Goal: Task Accomplishment & Management: Manage account settings

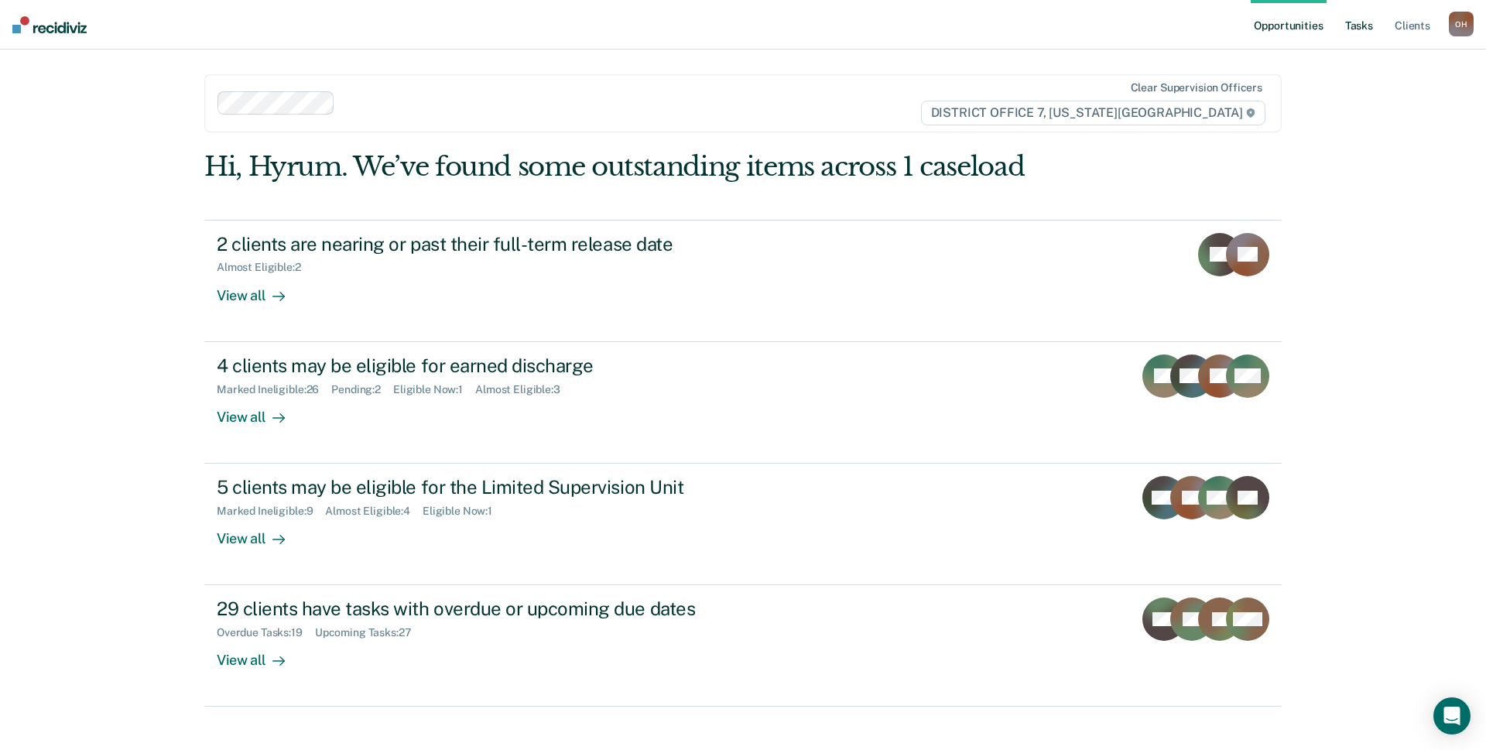
click at [1351, 19] on link "Tasks" at bounding box center [1359, 25] width 34 height 50
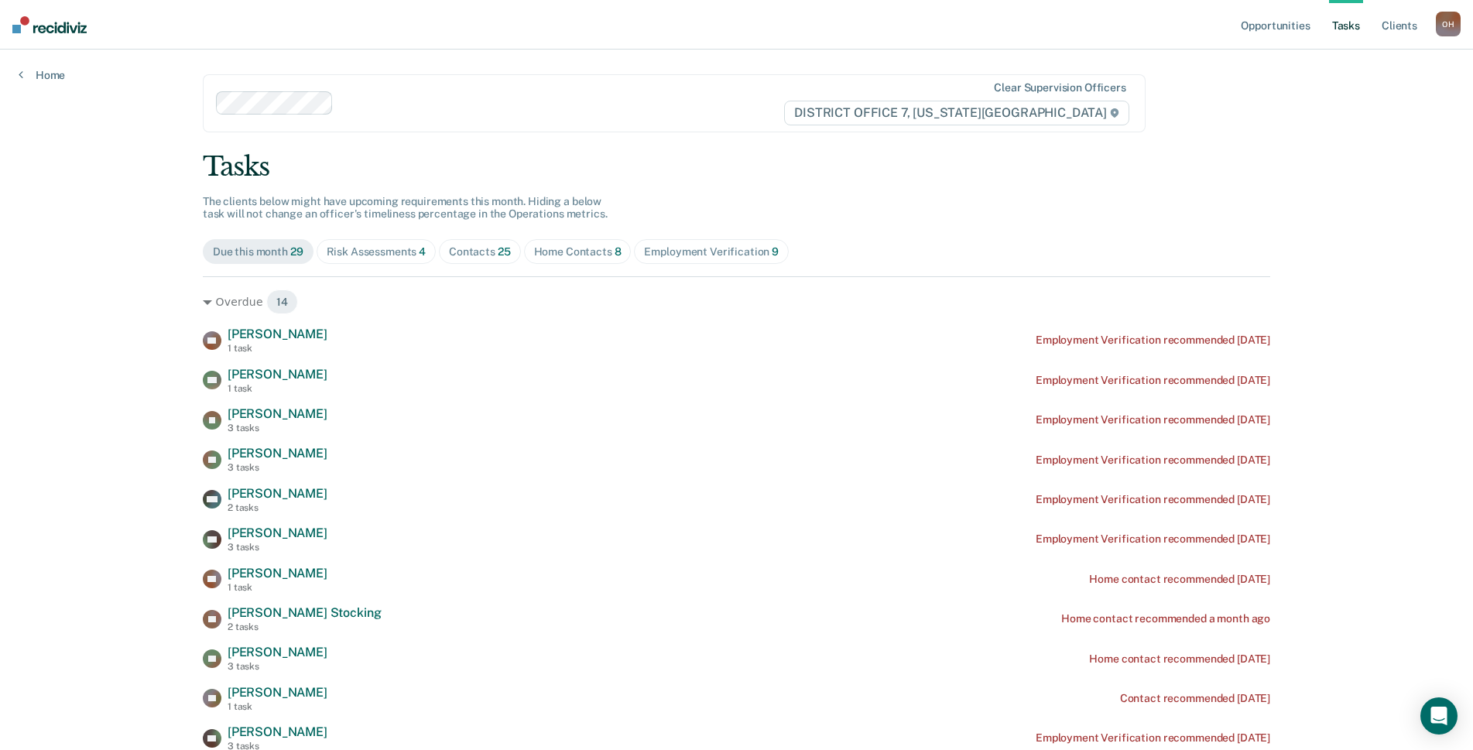
click at [355, 252] on div "Risk Assessments 4" at bounding box center [377, 251] width 100 height 13
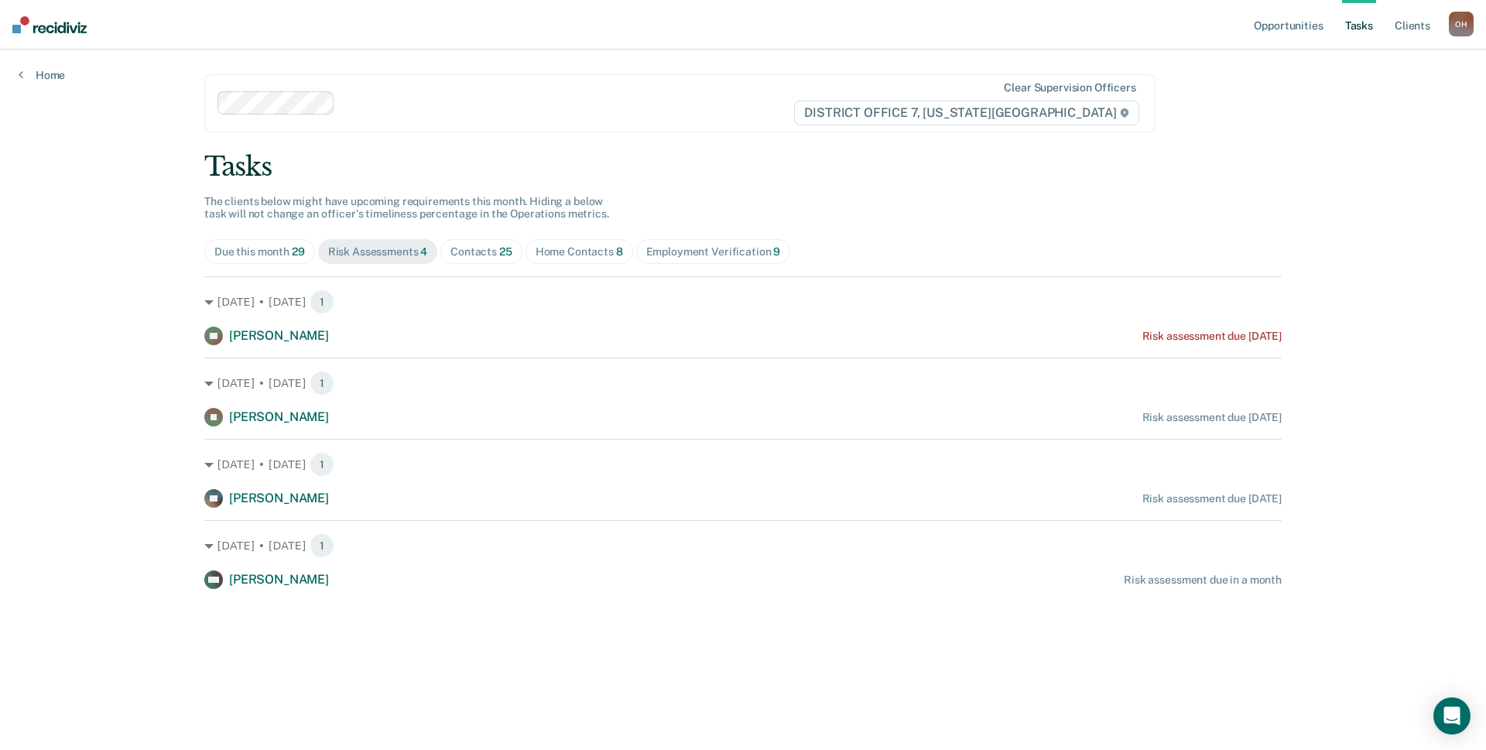
click at [499, 254] on span "25" at bounding box center [505, 251] width 13 height 12
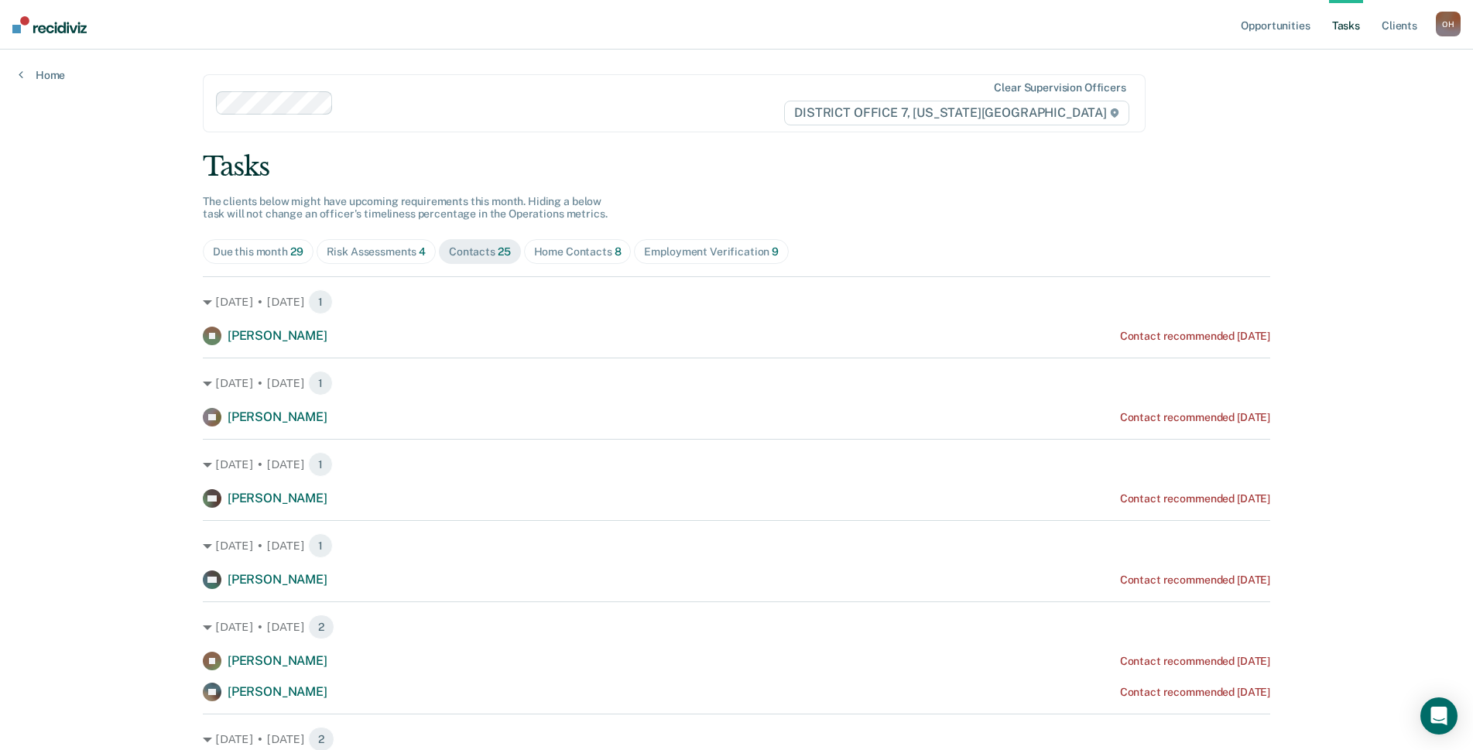
click at [415, 241] on span "Risk Assessments 4" at bounding box center [377, 251] width 120 height 25
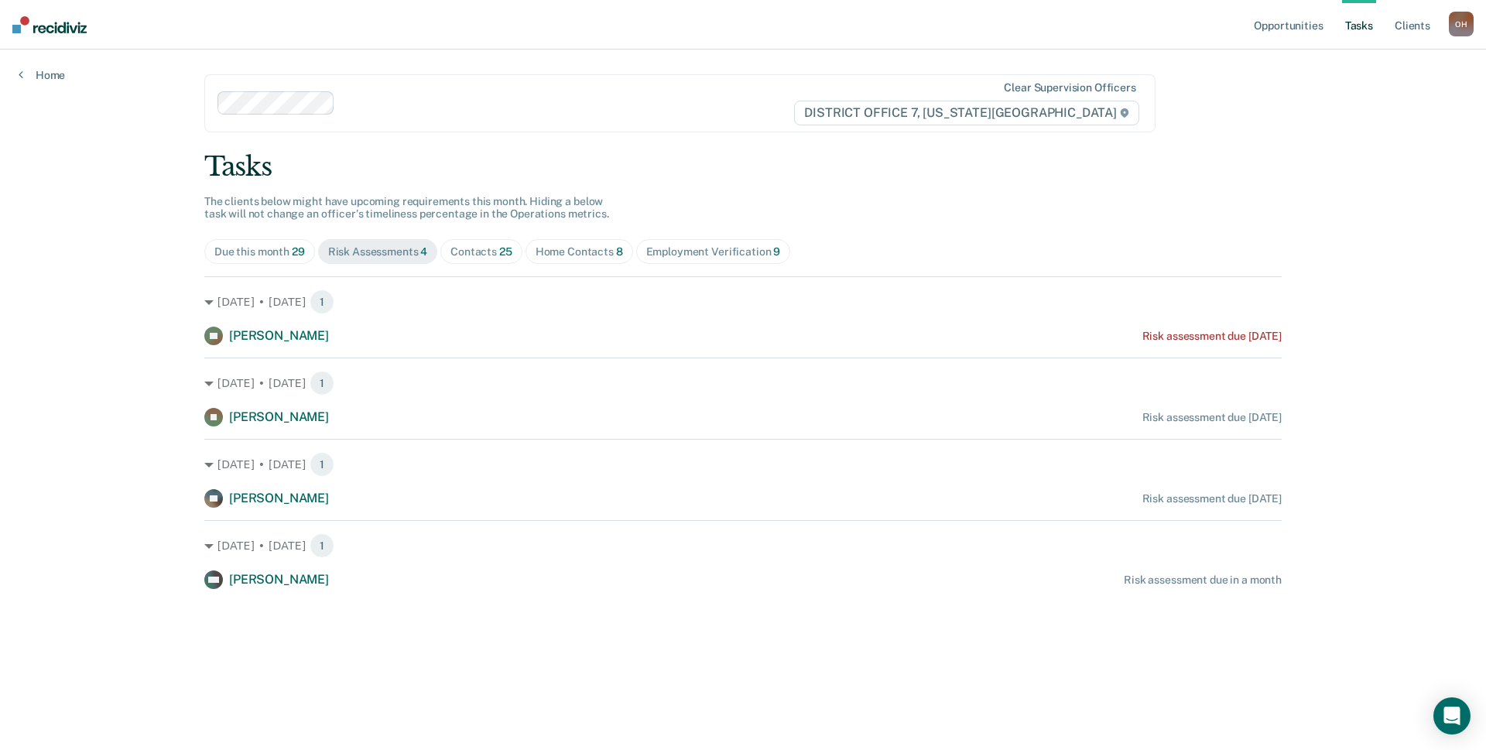
click at [507, 245] on span "25" at bounding box center [505, 251] width 13 height 12
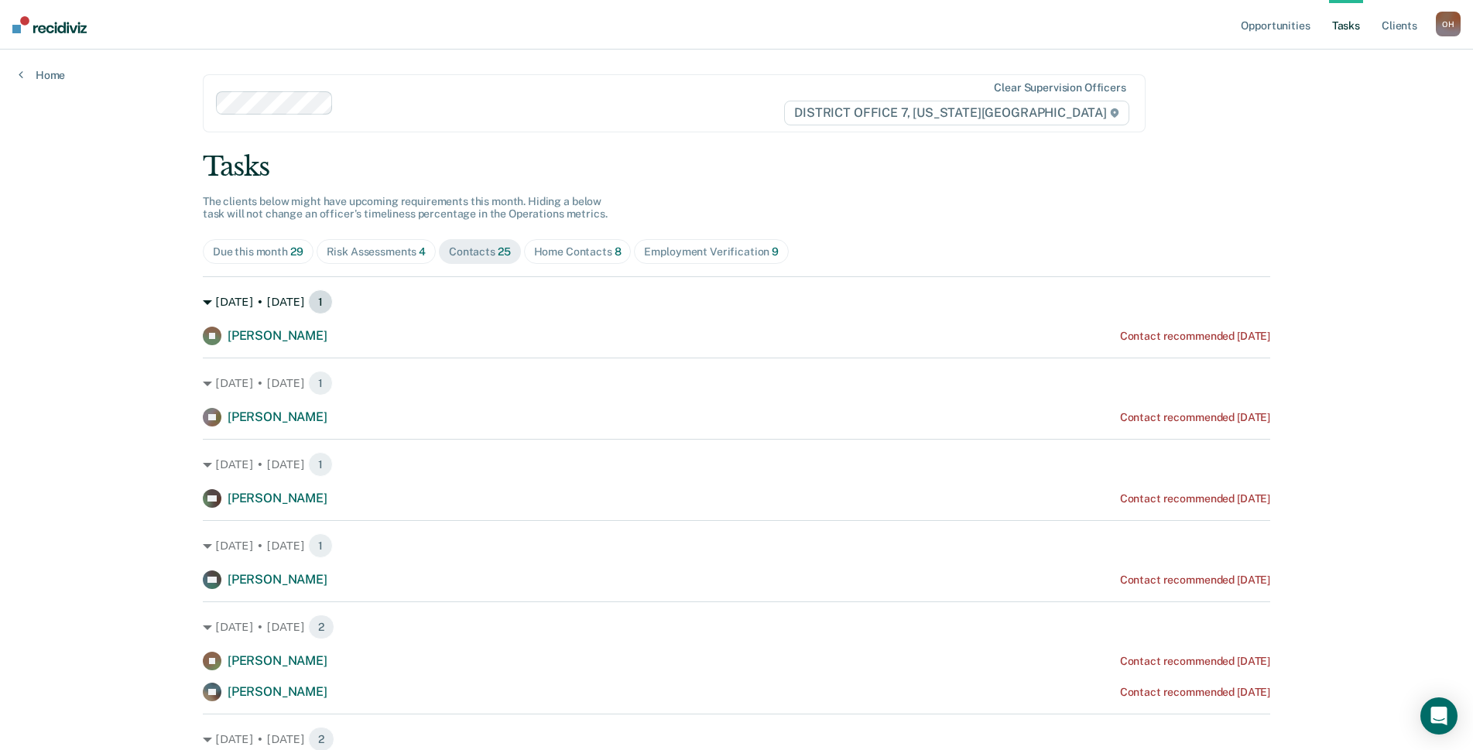
click at [203, 303] on icon at bounding box center [207, 302] width 9 height 9
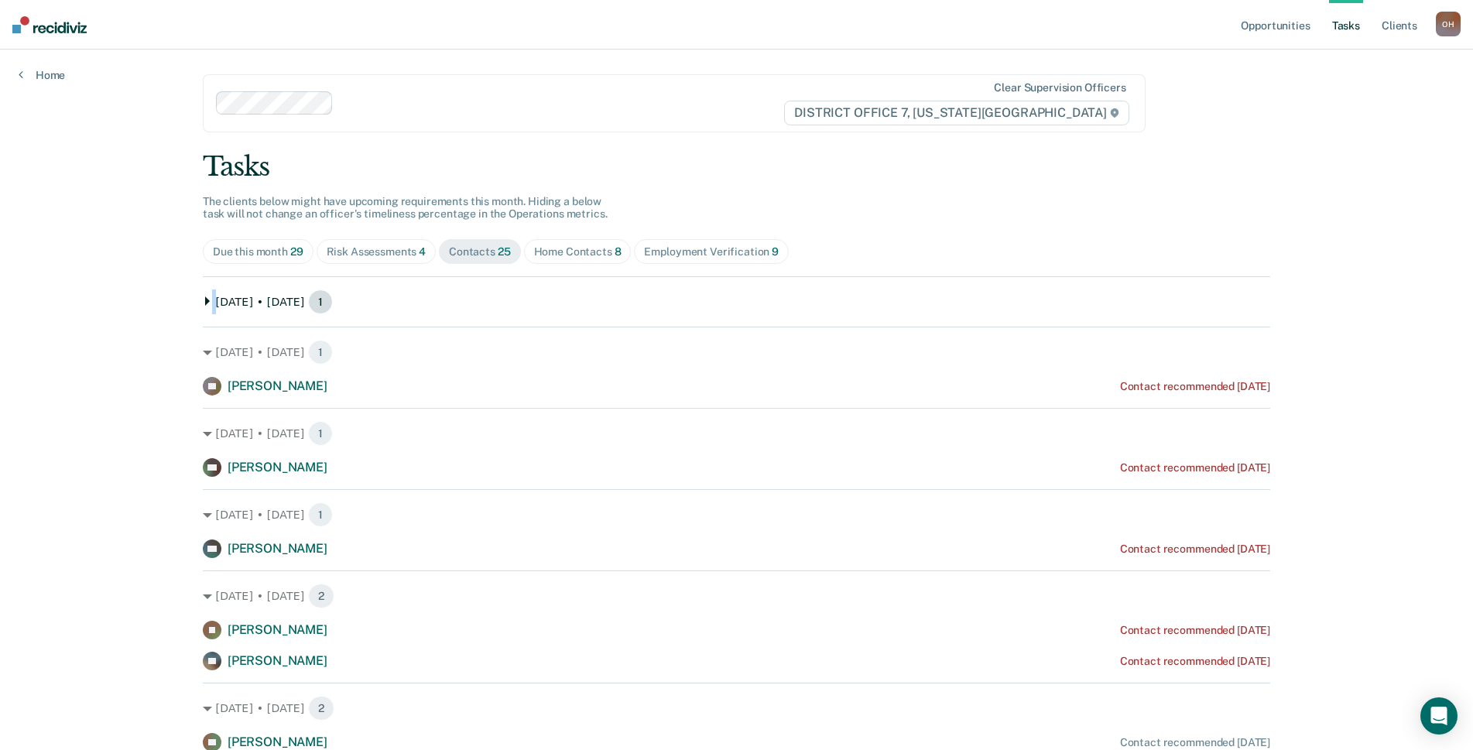
click at [203, 303] on div "[DATE] • [DATE] 1" at bounding box center [736, 301] width 1067 height 25
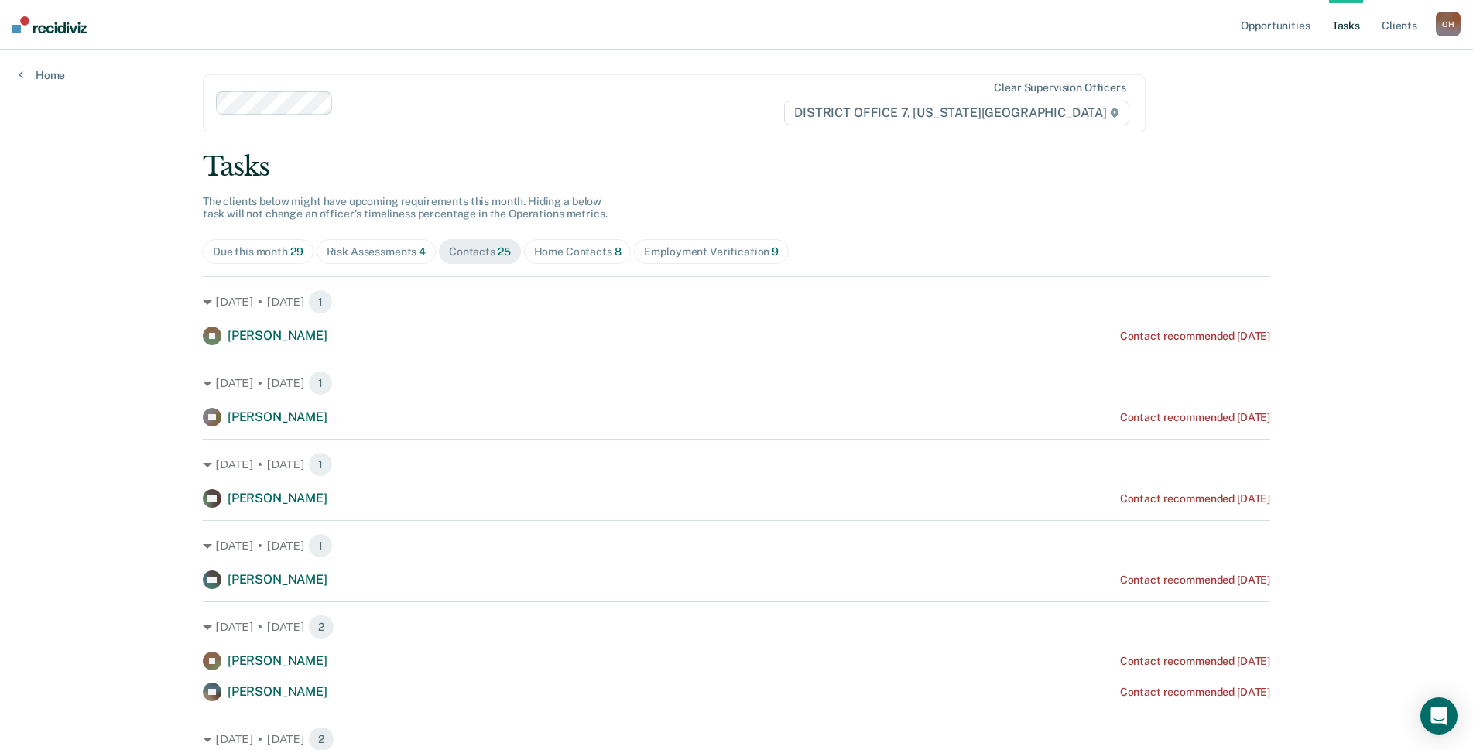
click at [97, 273] on div "Opportunities Tasks Client s [PERSON_NAME] O H Profile How it works Log Out Hom…" at bounding box center [736, 375] width 1473 height 750
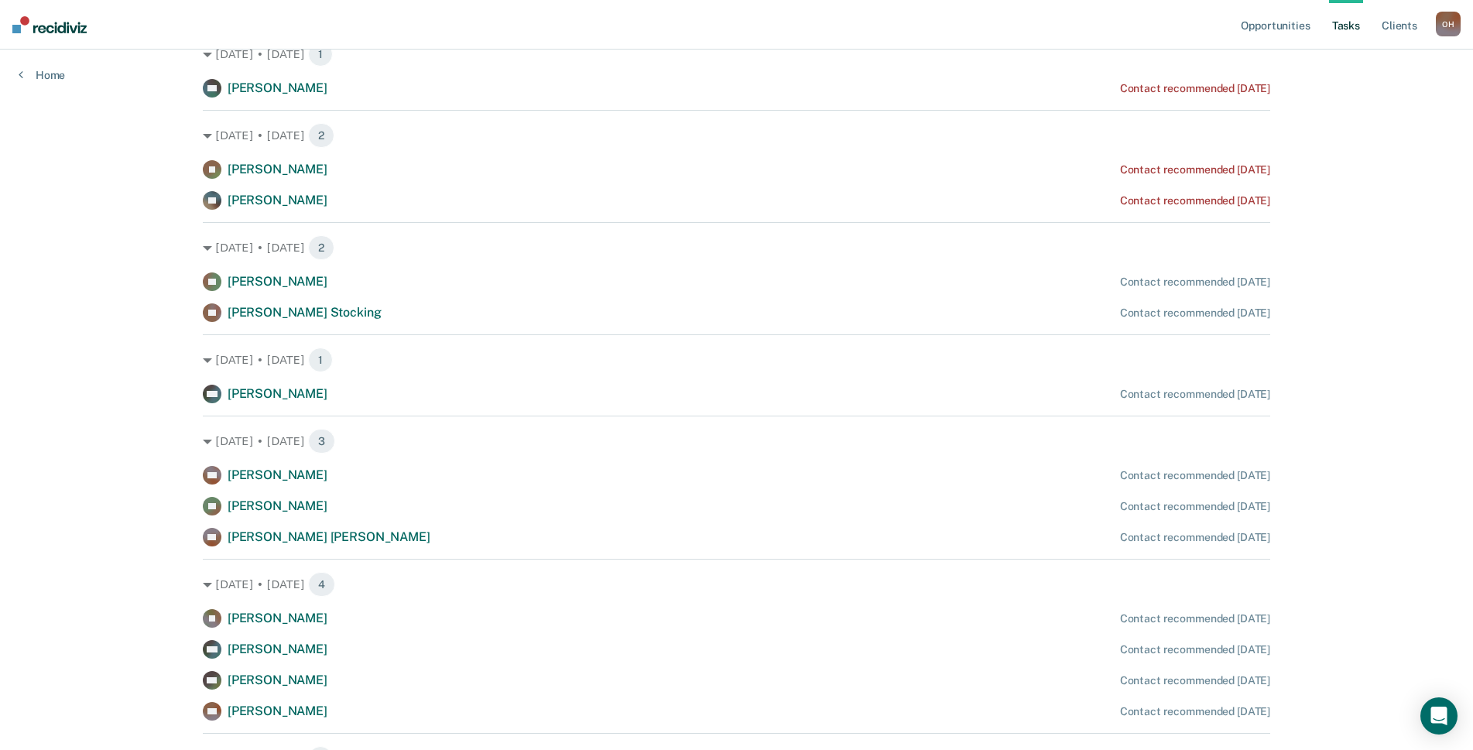
scroll to position [464, 0]
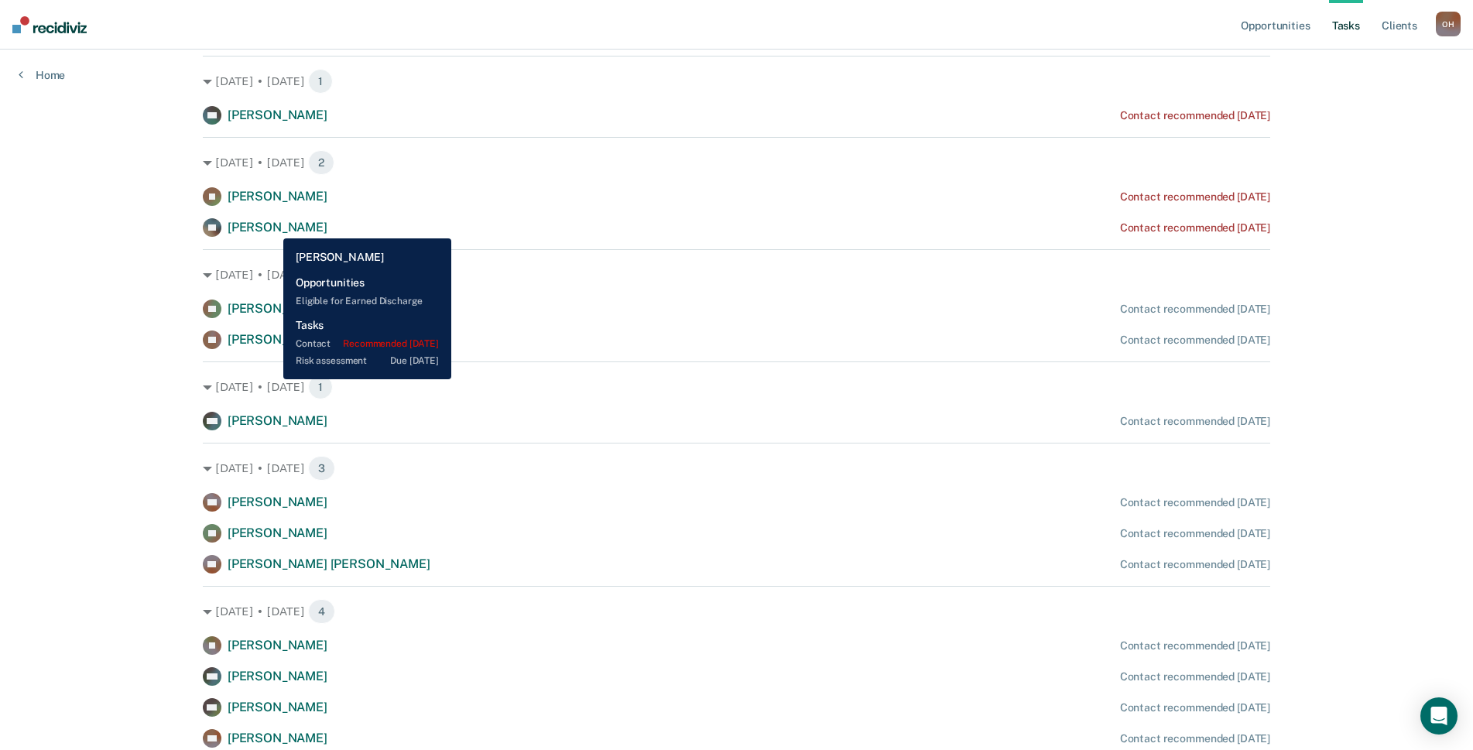
click at [272, 227] on span "[PERSON_NAME]" at bounding box center [278, 227] width 100 height 15
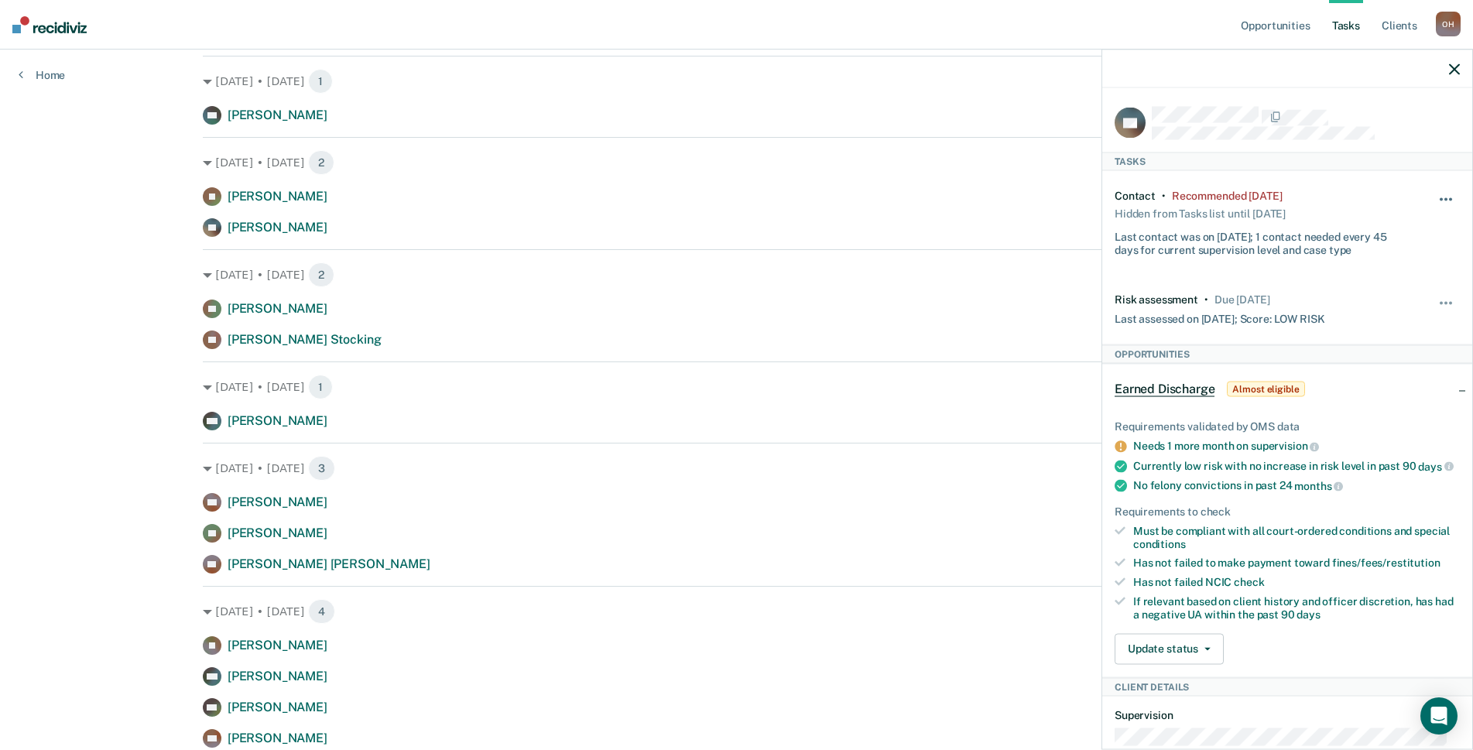
click at [1433, 200] on button "button" at bounding box center [1446, 207] width 26 height 25
click at [1377, 275] on button "7 days" at bounding box center [1403, 273] width 111 height 25
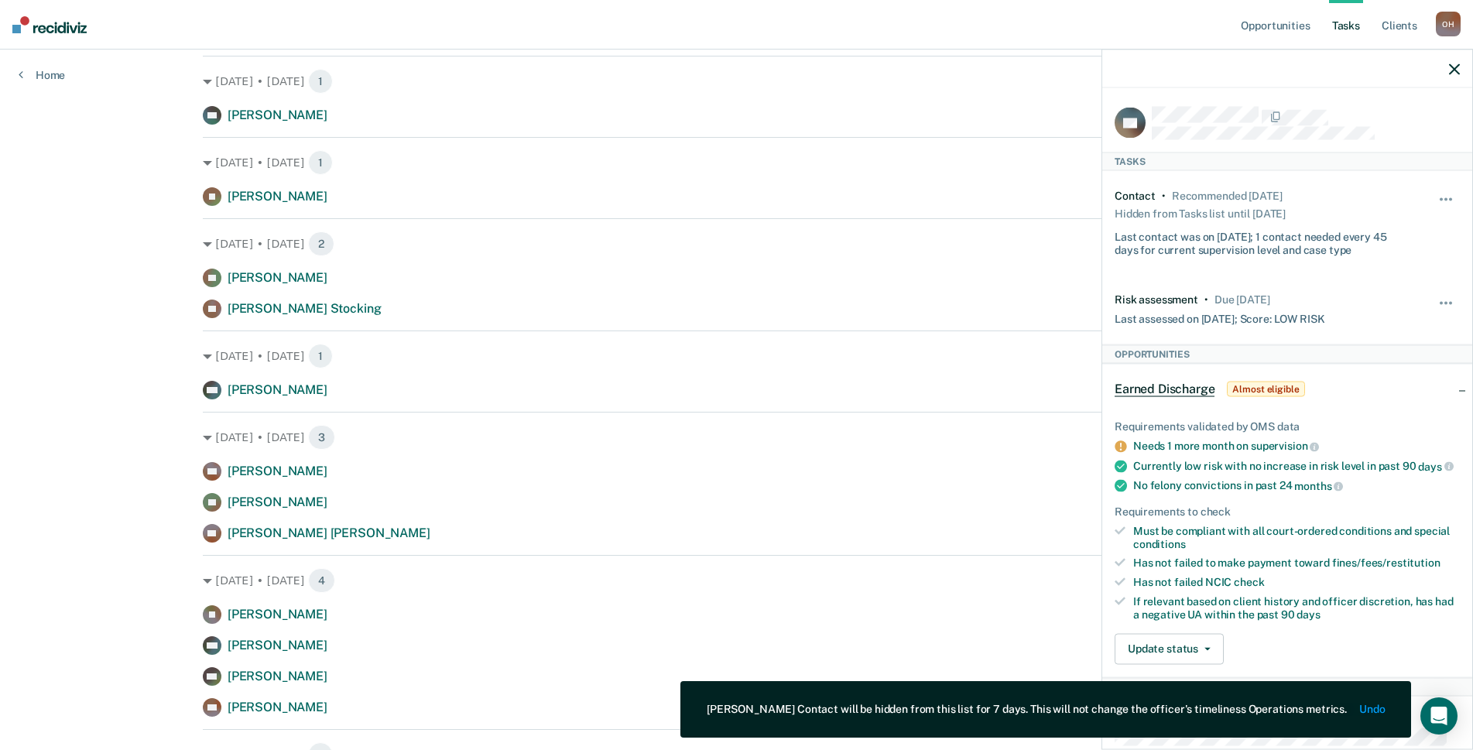
click at [1452, 67] on icon "button" at bounding box center [1454, 68] width 11 height 11
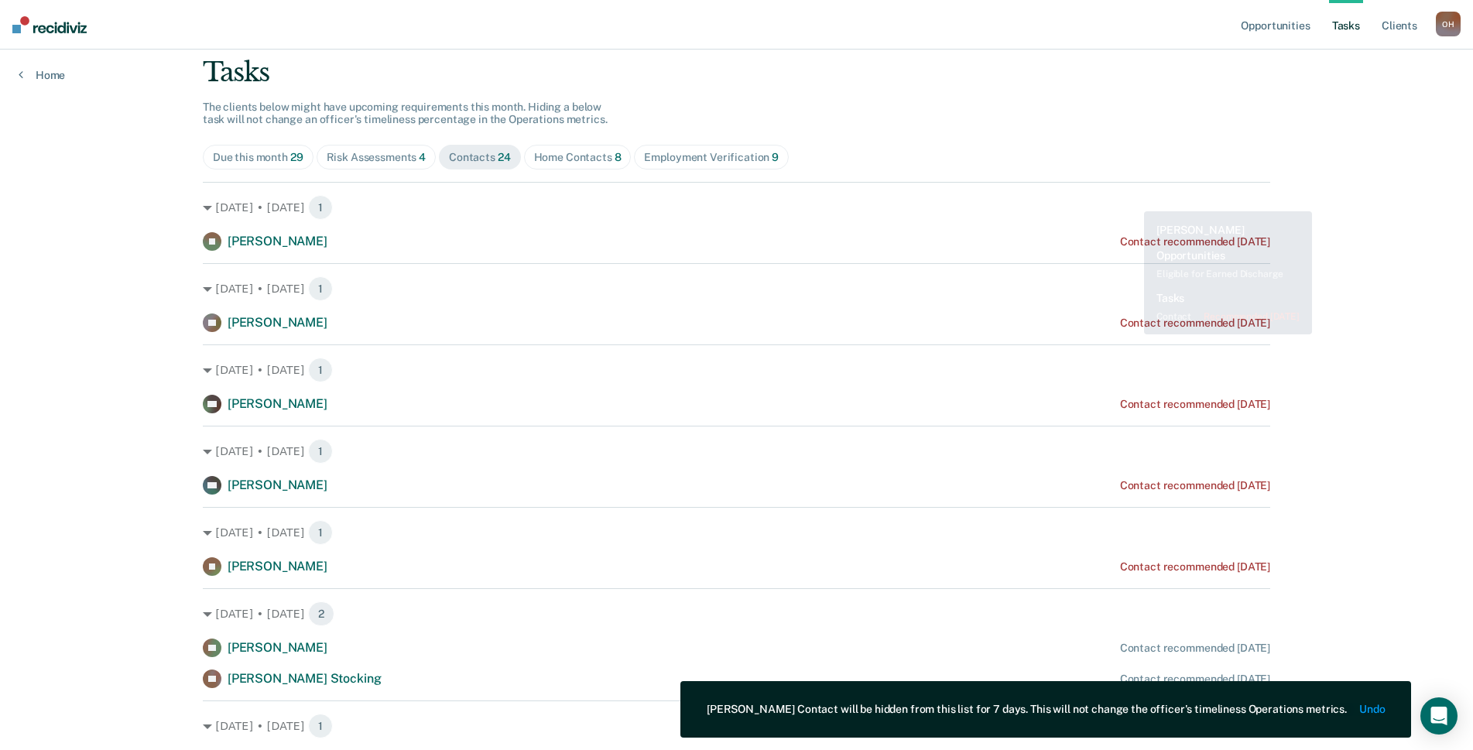
scroll to position [0, 0]
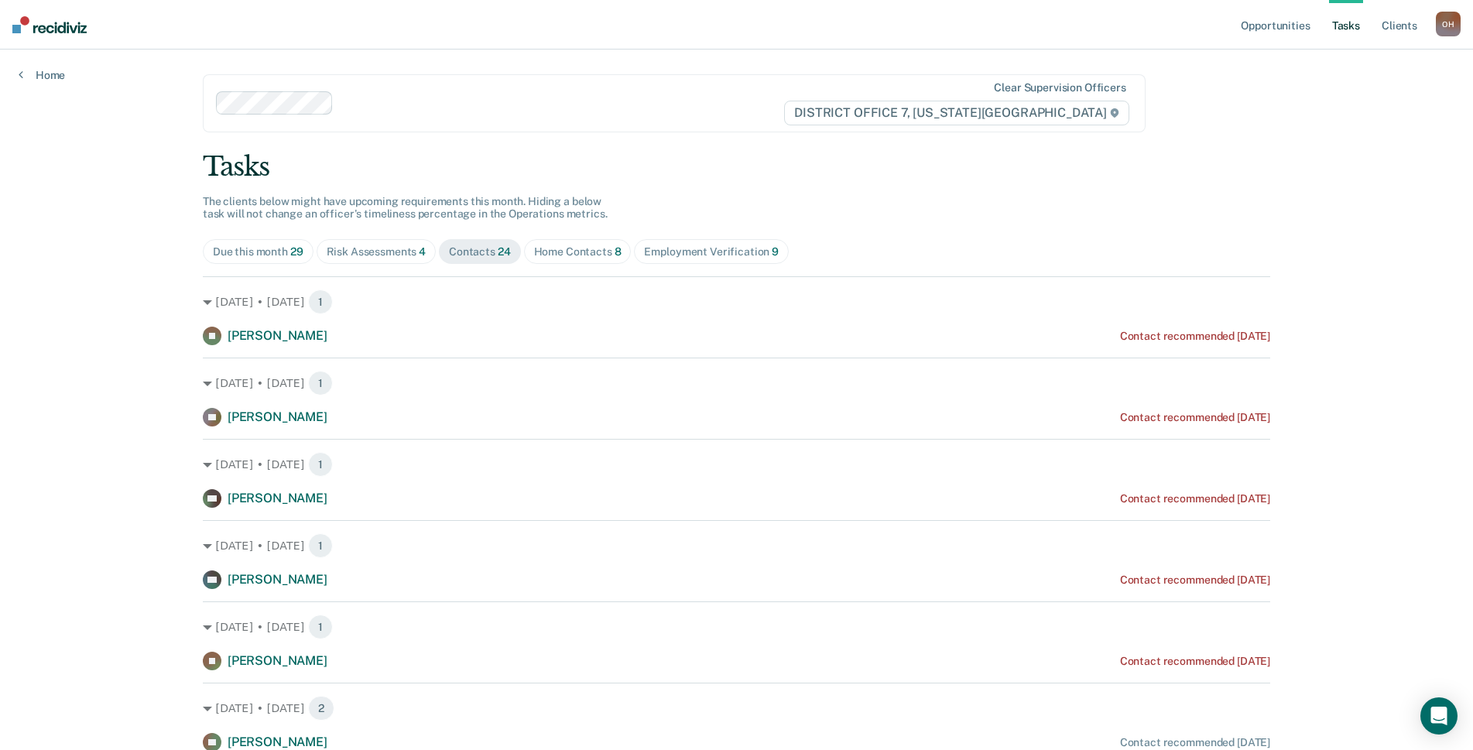
click at [265, 258] on div "Due this month 29" at bounding box center [258, 251] width 91 height 13
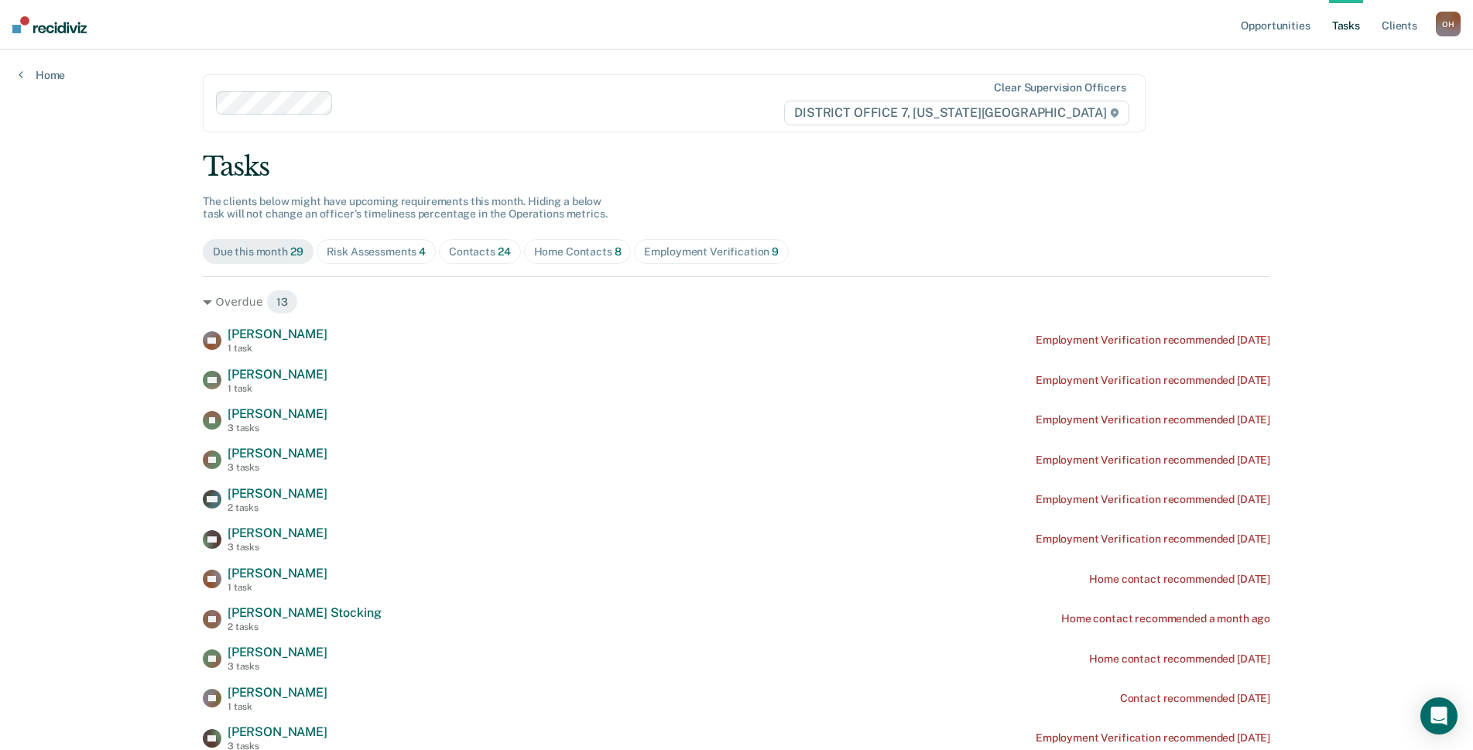
click at [338, 252] on div "Risk Assessments 4" at bounding box center [377, 251] width 100 height 13
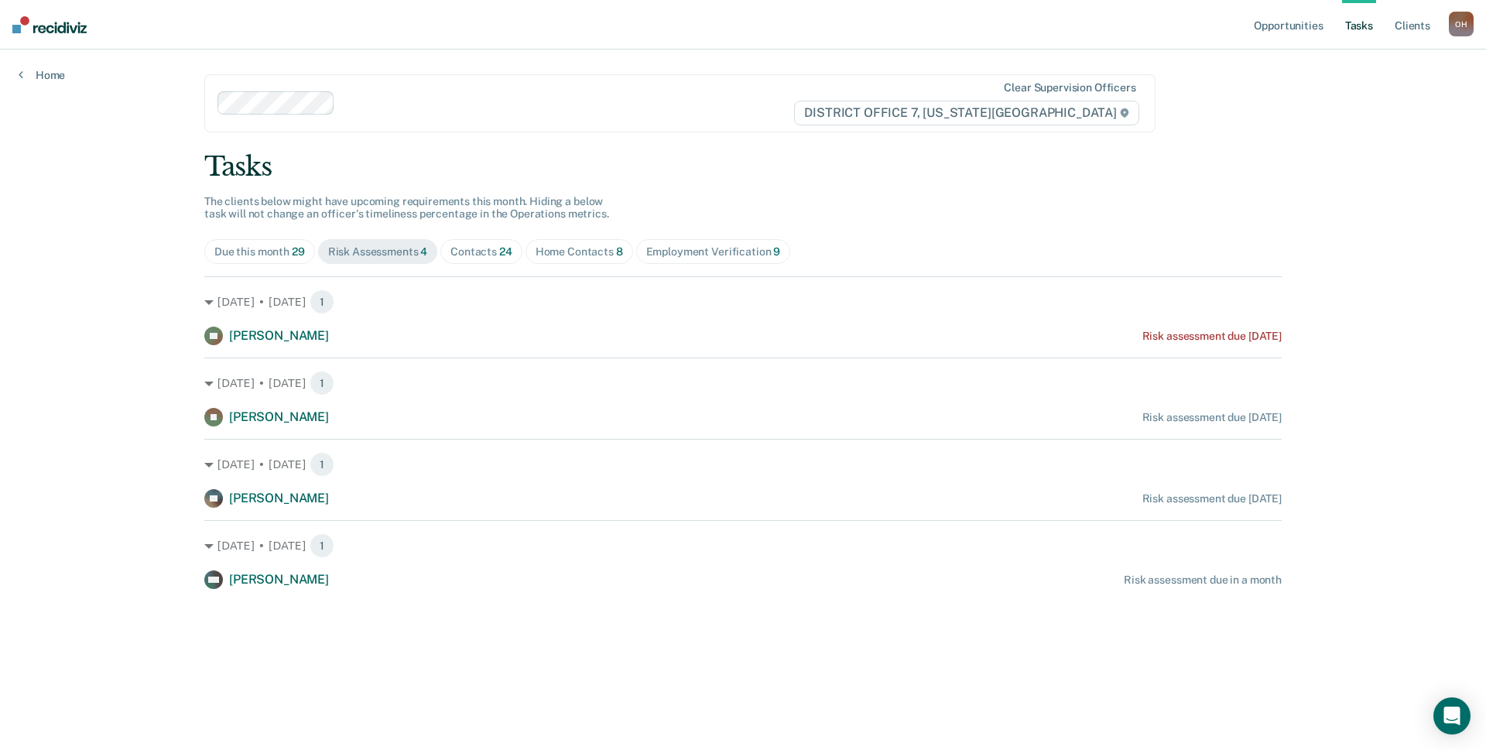
click at [567, 245] on div "Home Contacts 8" at bounding box center [579, 251] width 87 height 13
